Goal: Find specific page/section: Find specific page/section

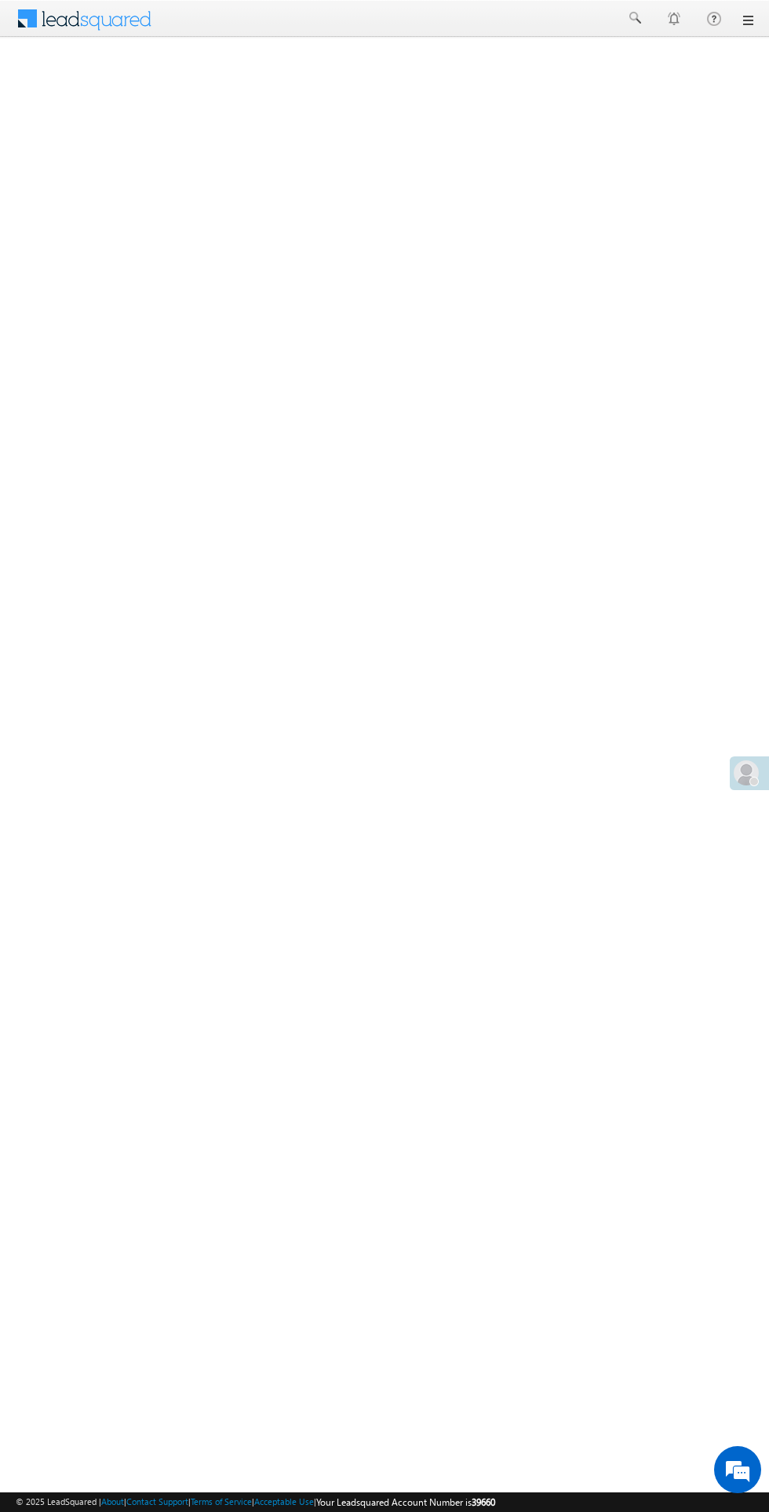
click at [741, 780] on span at bounding box center [746, 772] width 25 height 25
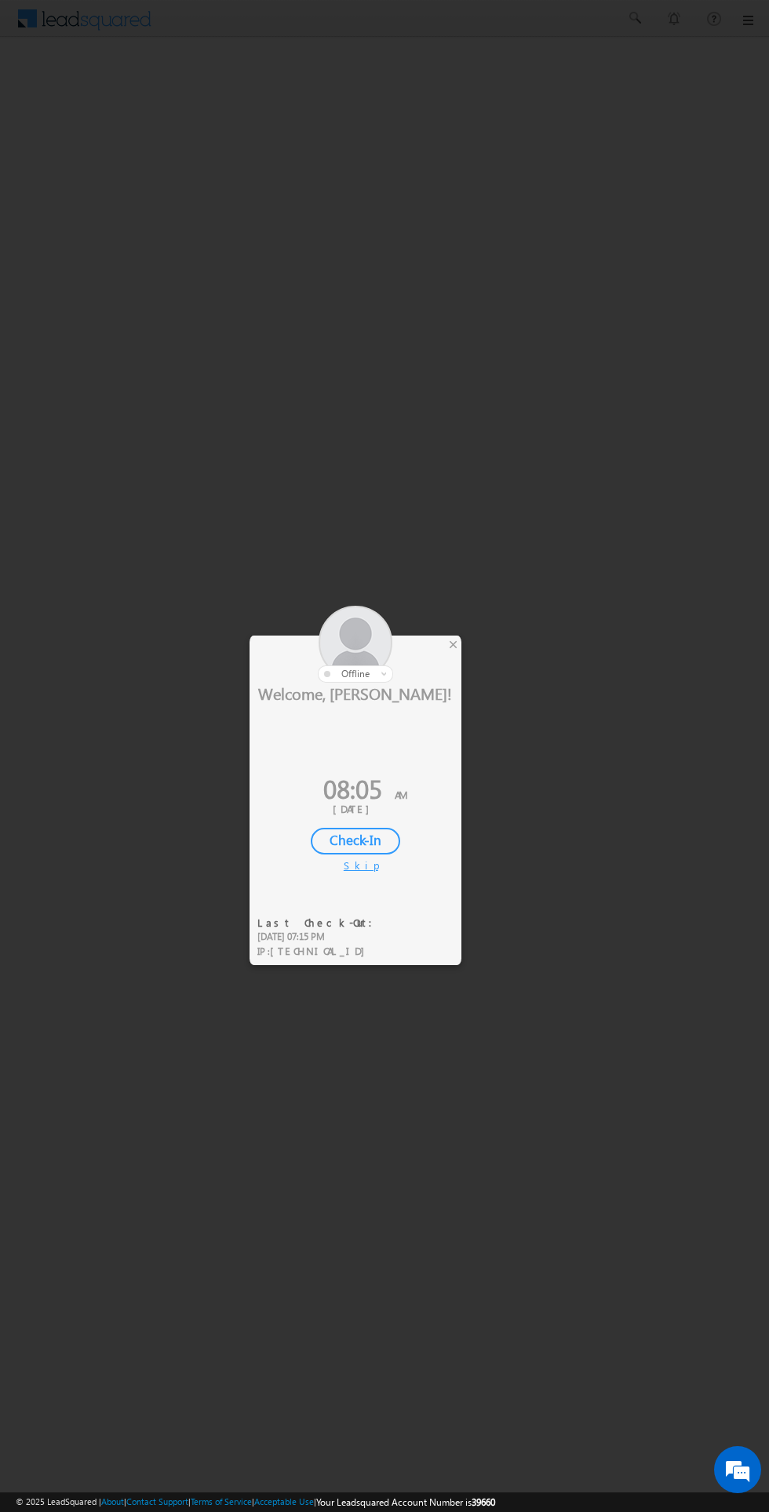
click at [370, 836] on div "Check-In" at bounding box center [355, 841] width 89 height 27
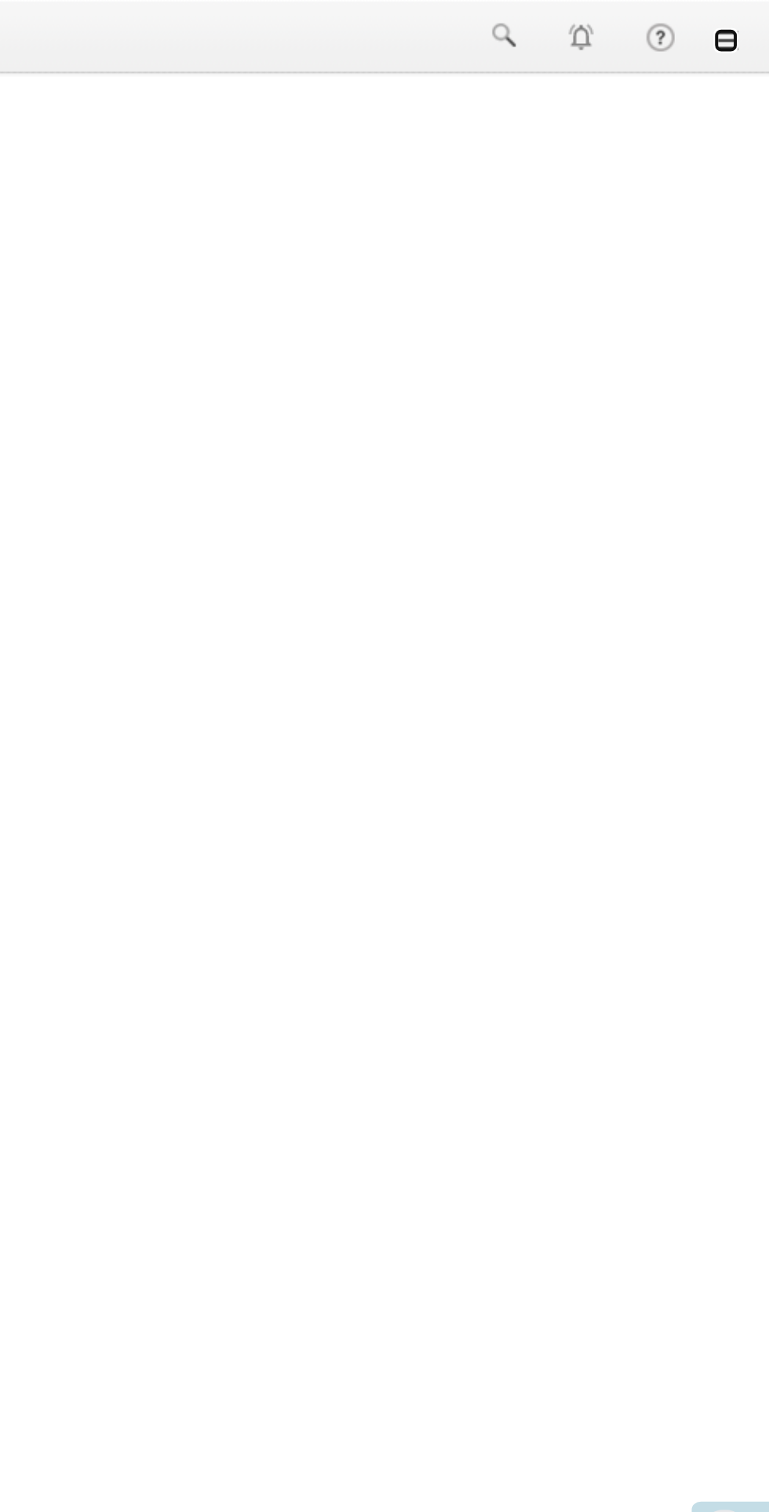
click at [748, 24] on link at bounding box center [747, 20] width 13 height 13
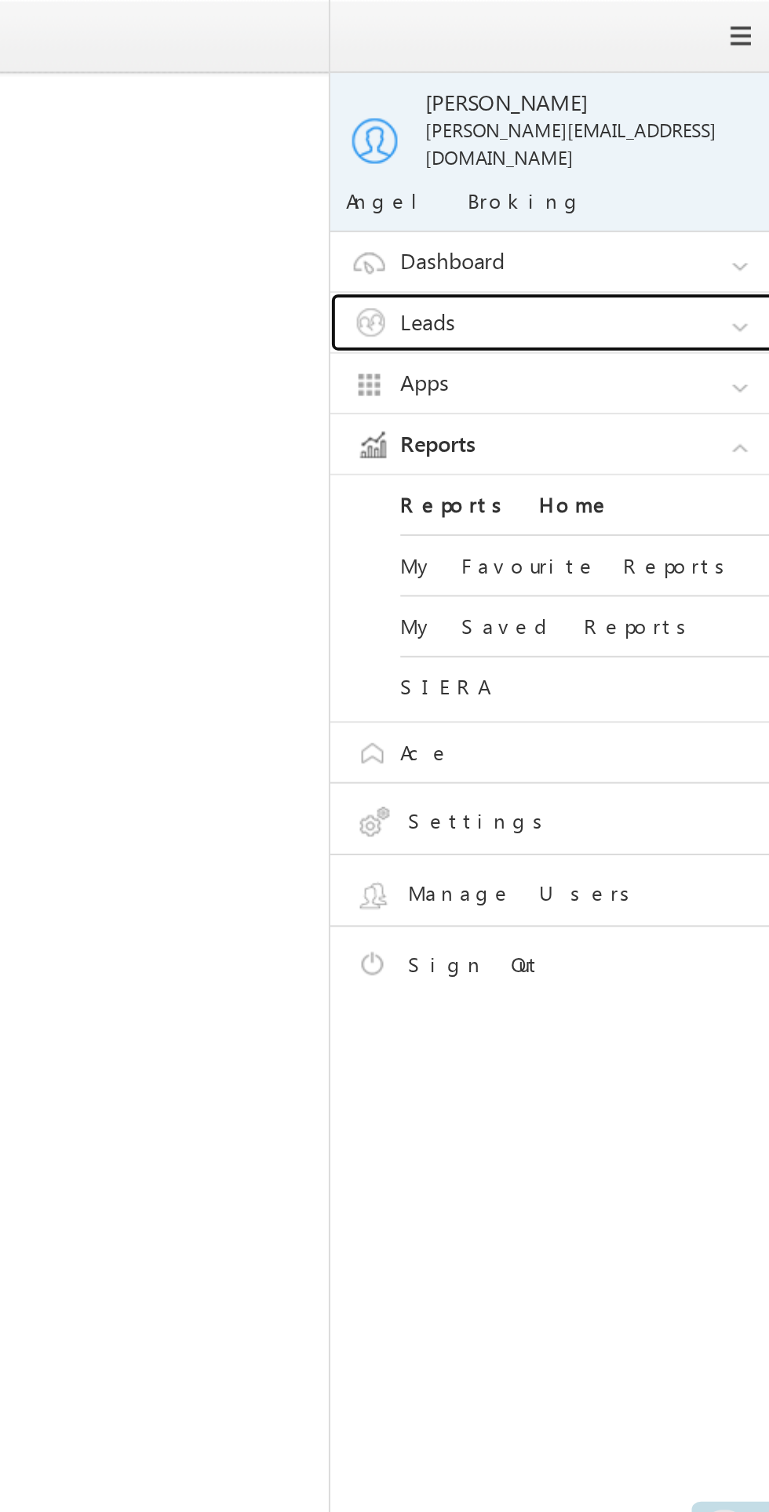
click at [651, 150] on link "Leads" at bounding box center [665, 162] width 235 height 30
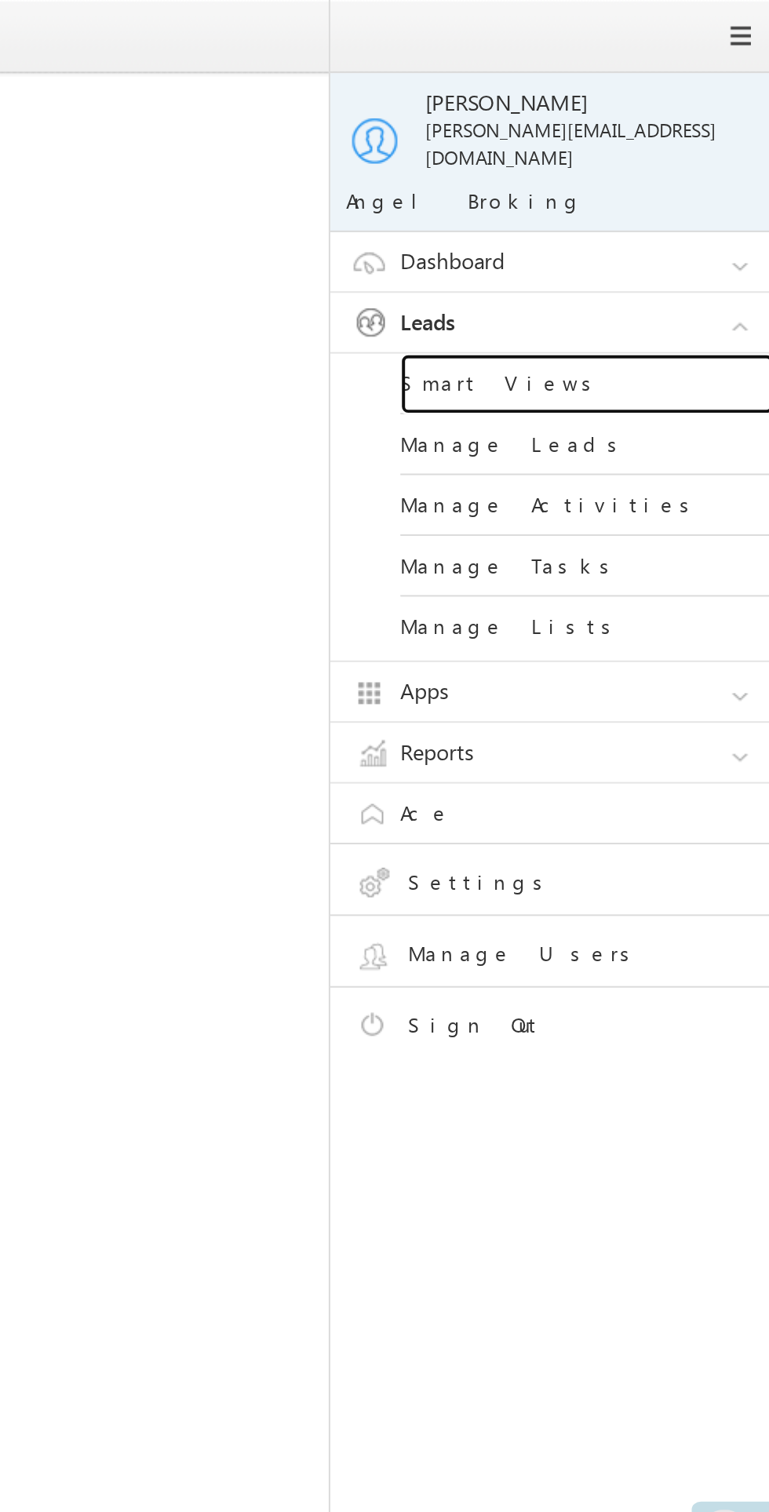
click at [646, 178] on link "Smart Views" at bounding box center [677, 193] width 188 height 31
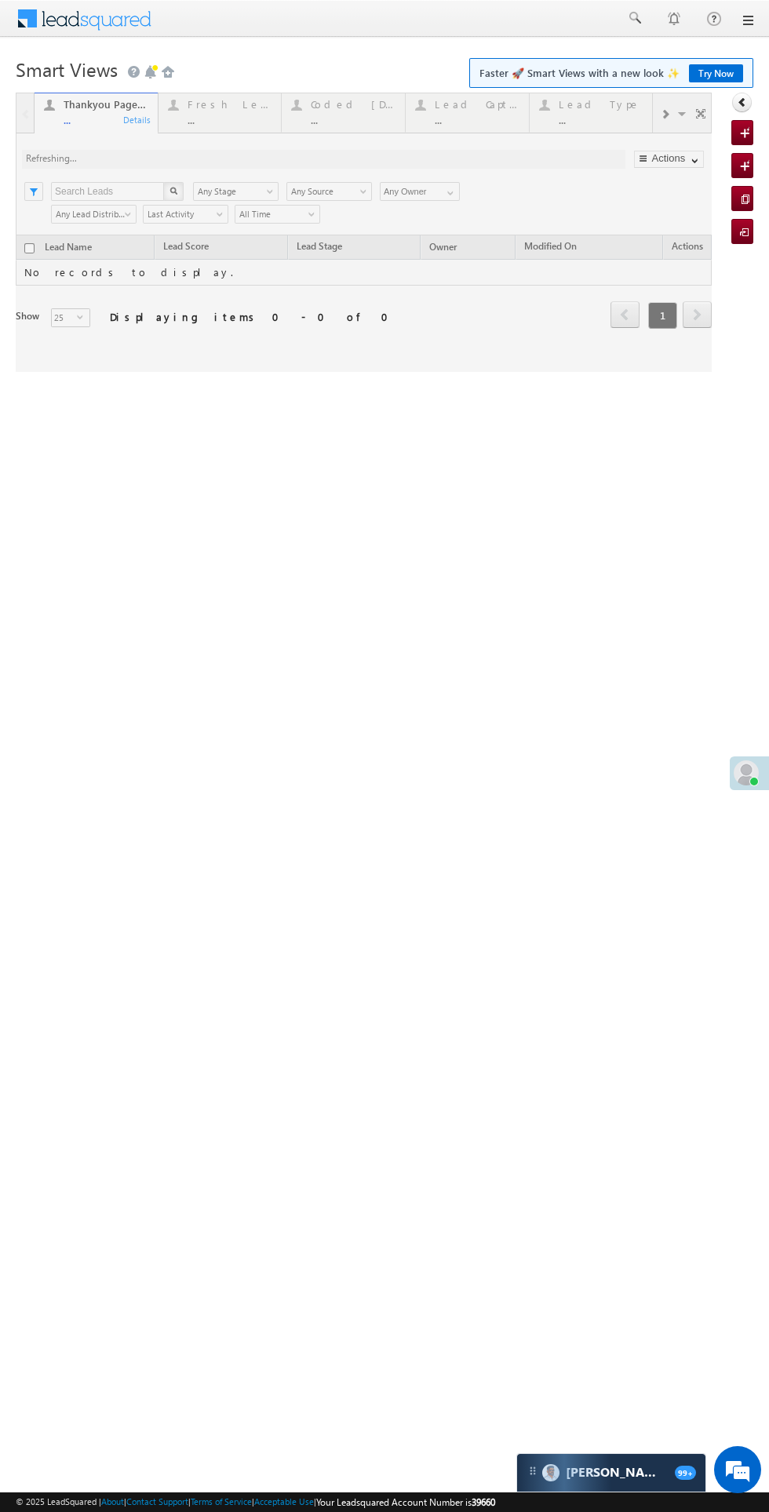
click at [345, 118] on div at bounding box center [364, 232] width 696 height 279
click at [361, 104] on div at bounding box center [364, 232] width 696 height 279
click at [352, 119] on div at bounding box center [364, 232] width 696 height 279
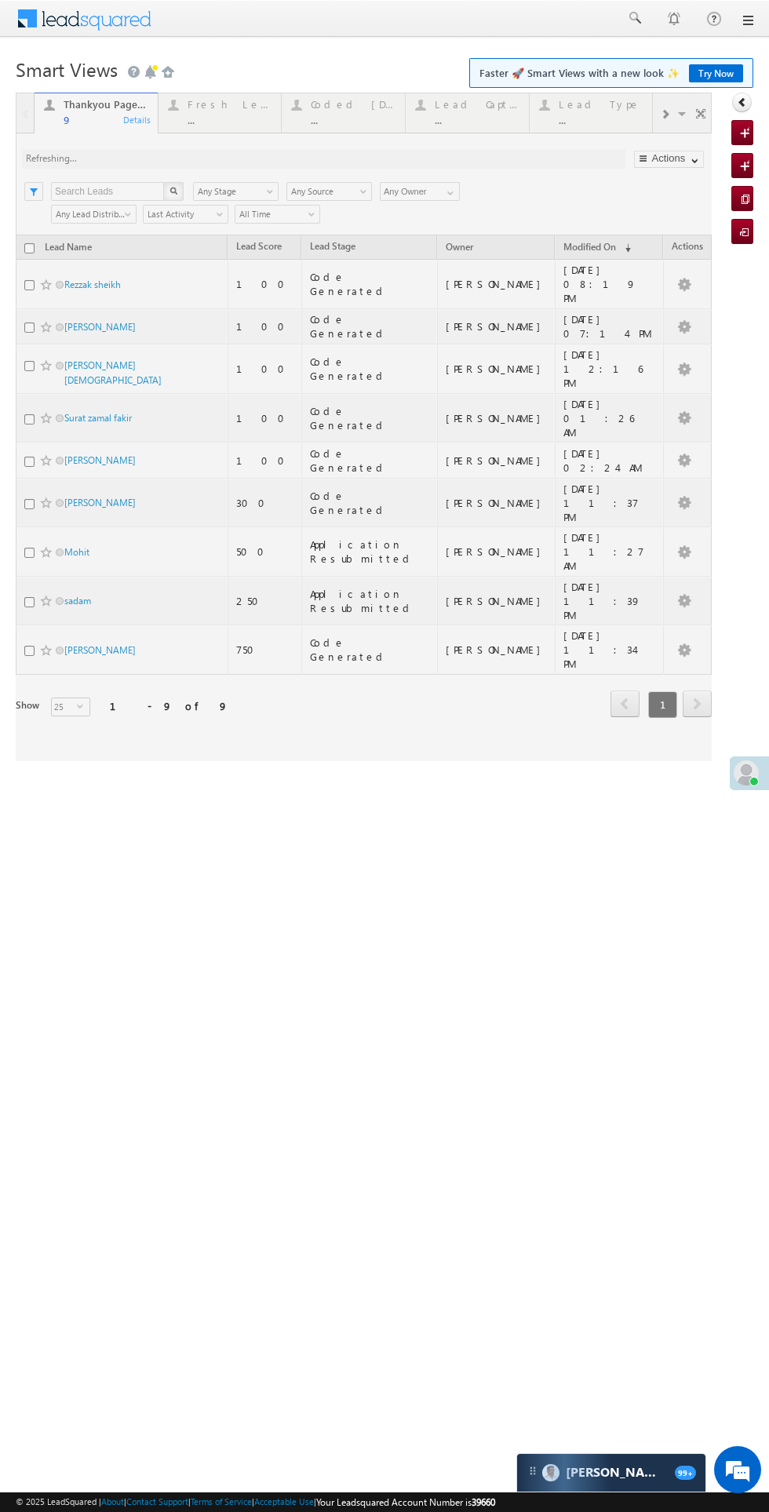
click at [337, 107] on div at bounding box center [364, 427] width 696 height 668
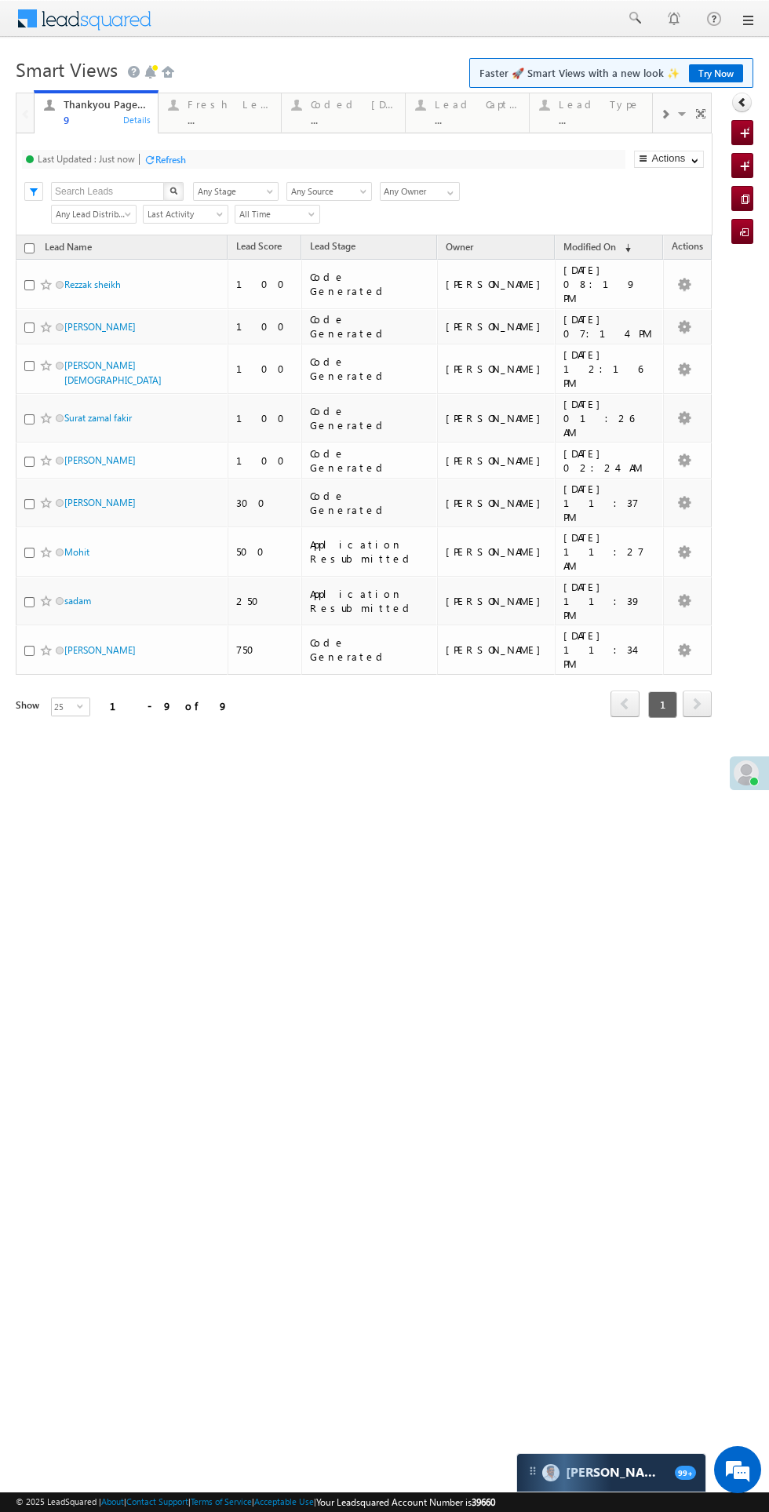
click at [339, 107] on div "Coded [DATE]" at bounding box center [353, 104] width 85 height 13
